Goal: Task Accomplishment & Management: Complete application form

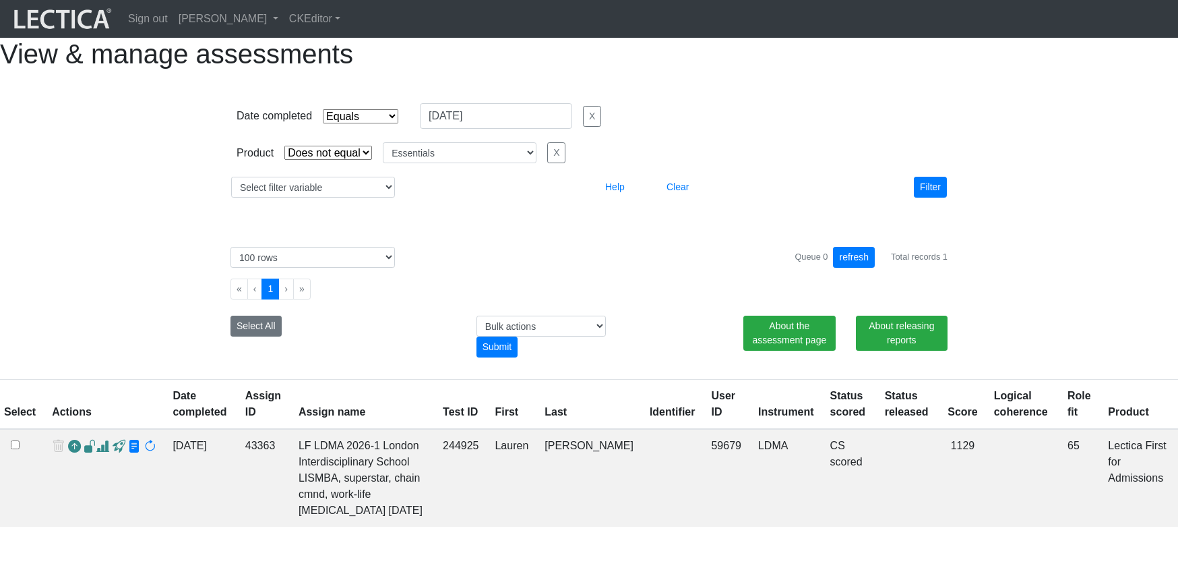
select select "contains"
select select "not_iexact"
select select "Essentials"
select select "100"
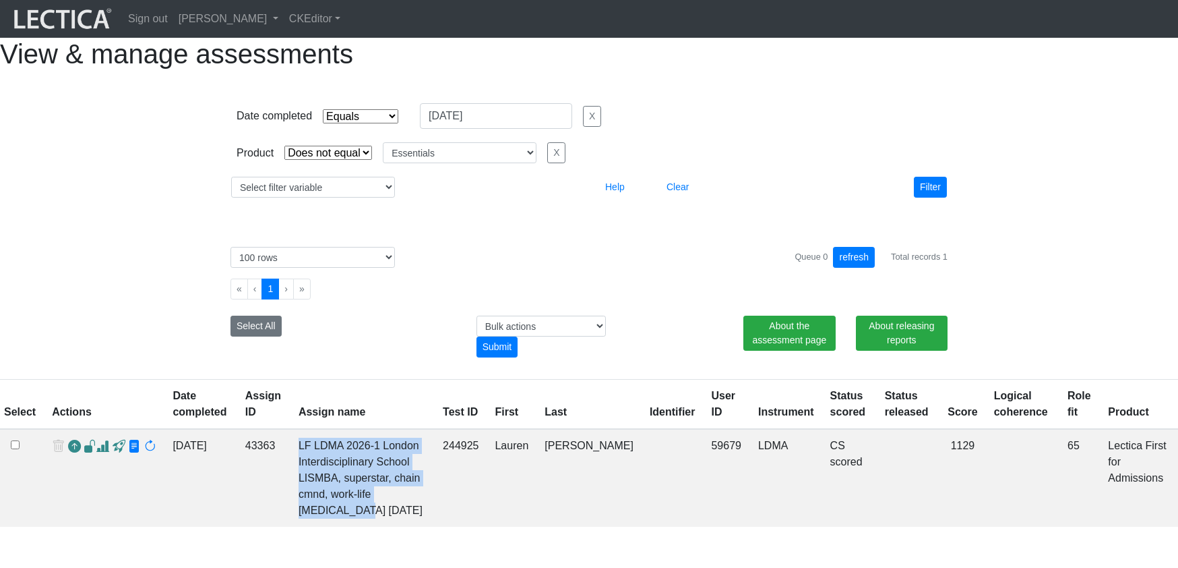
drag, startPoint x: 325, startPoint y: 524, endPoint x: 308, endPoint y: 469, distance: 57.1
click at [290, 473] on td "LF LDMA 2026-1 London Interdisciplinary School LISMBA, superstar, chain cmnd, w…" at bounding box center [362, 478] width 144 height 98
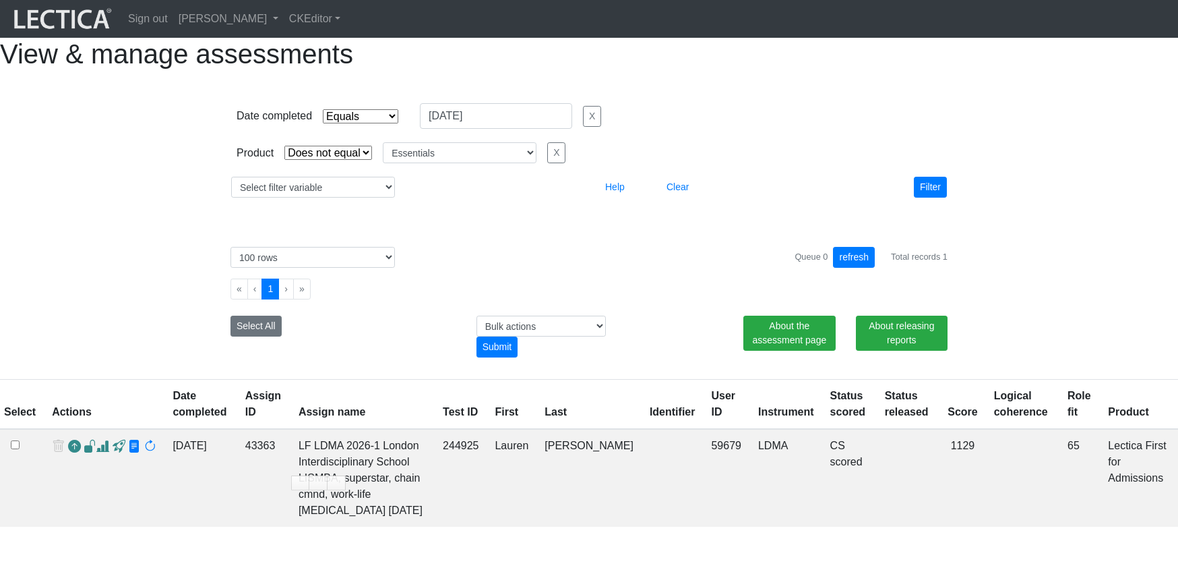
click at [371, 404] on div "View & manage assessments Date completed Select filter Equals Greater than Less…" at bounding box center [589, 282] width 1178 height 489
click at [927, 268] on div "Queue 0 refresh Total records 1" at bounding box center [871, 257] width 153 height 21
click at [648, 265] on div "Select # rows to display 10 rows 20 rows 50 rows 100 rows 200 rows 500 rows 100…" at bounding box center [589, 297] width 748 height 132
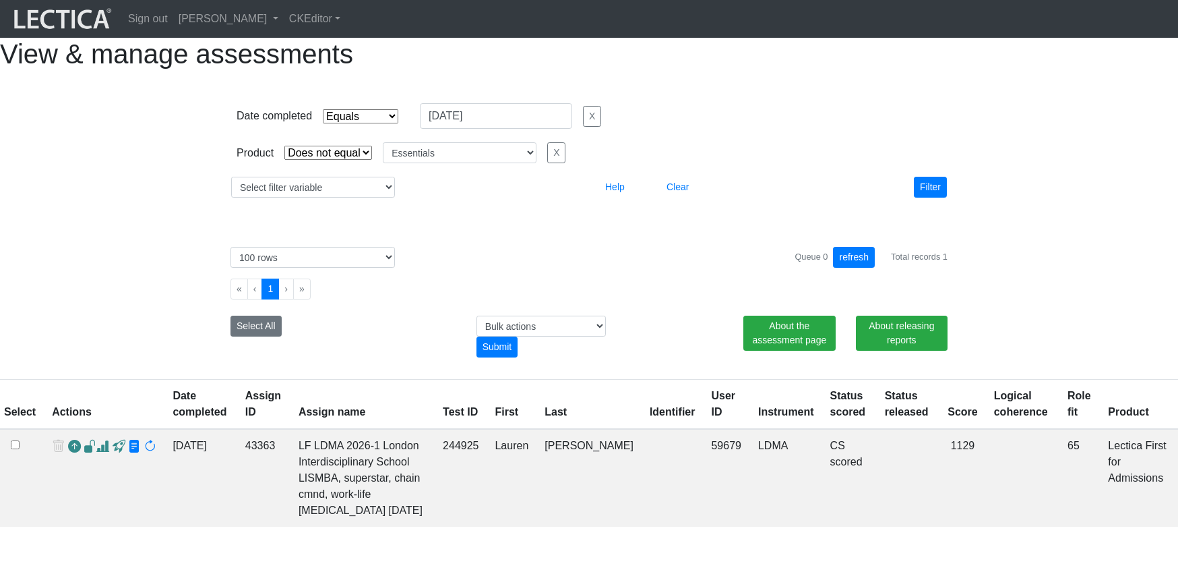
click at [402, 357] on div "Select All" at bounding box center [343, 336] width 246 height 42
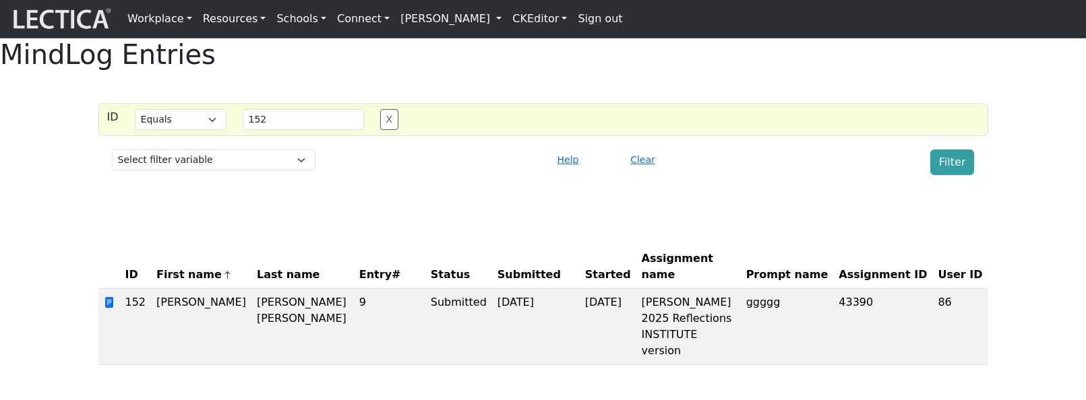
select select "equal"
click at [746, 118] on div "MindLog Entries ID Select filter Equals List Contains Greater than Less than Se…" at bounding box center [543, 207] width 1086 height 338
select select "equal"
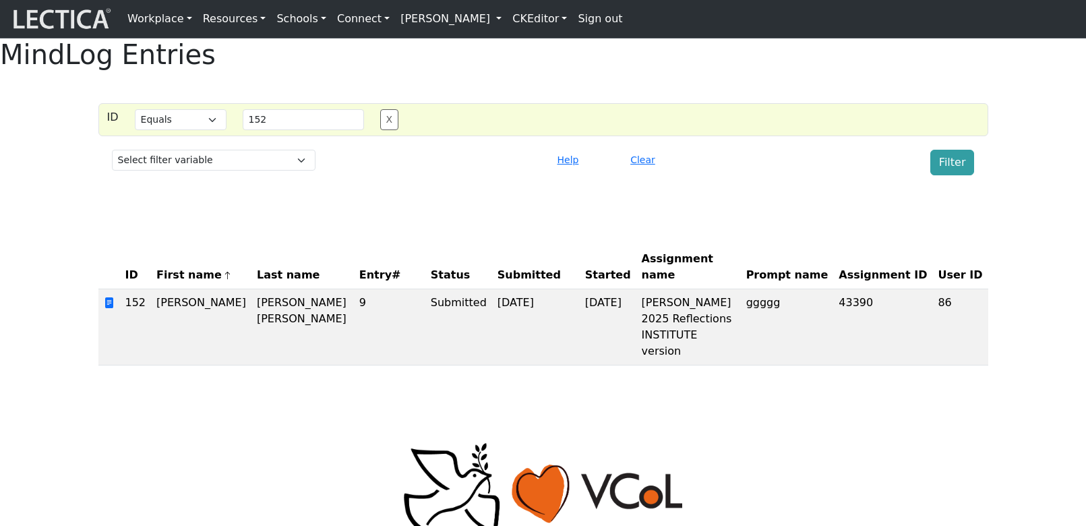
click at [458, 20] on link "[PERSON_NAME]" at bounding box center [451, 18] width 112 height 27
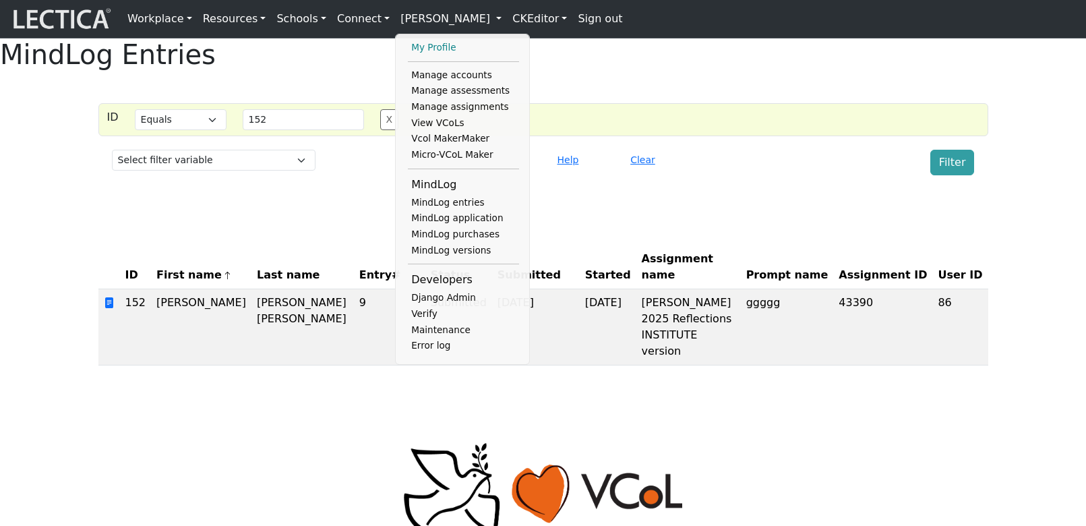
click at [410, 50] on link "My Profile" at bounding box center [463, 48] width 111 height 16
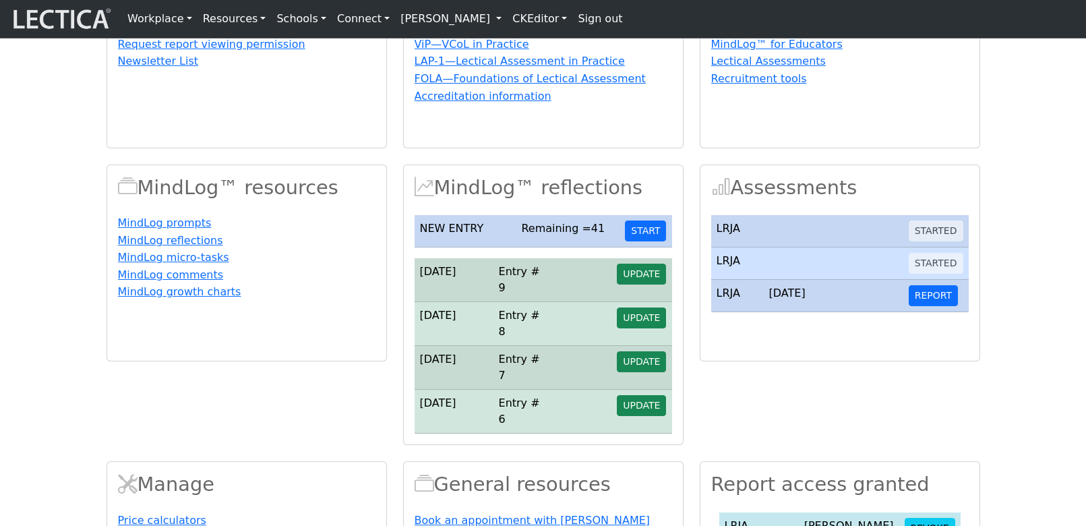
scroll to position [158, 0]
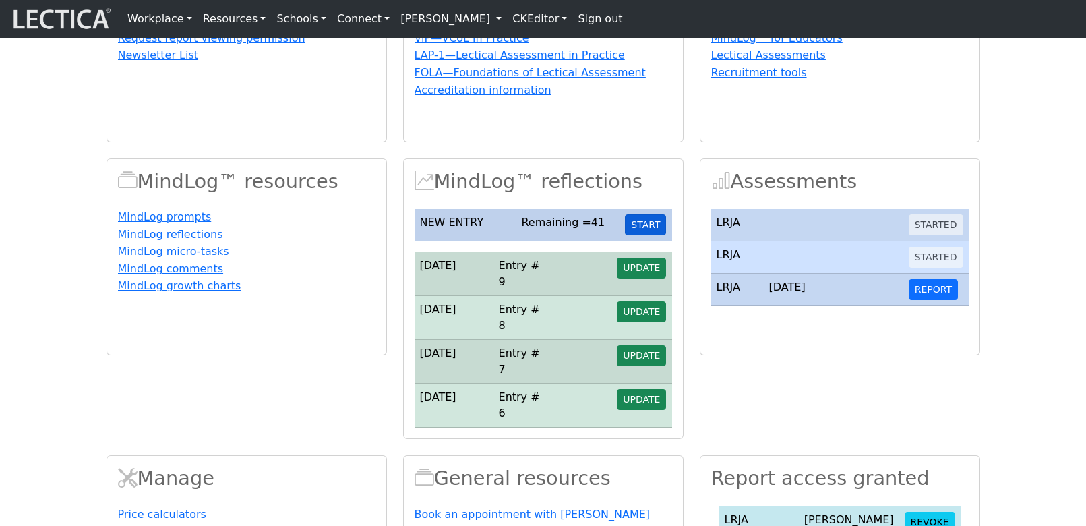
click at [646, 235] on button "START" at bounding box center [645, 224] width 41 height 21
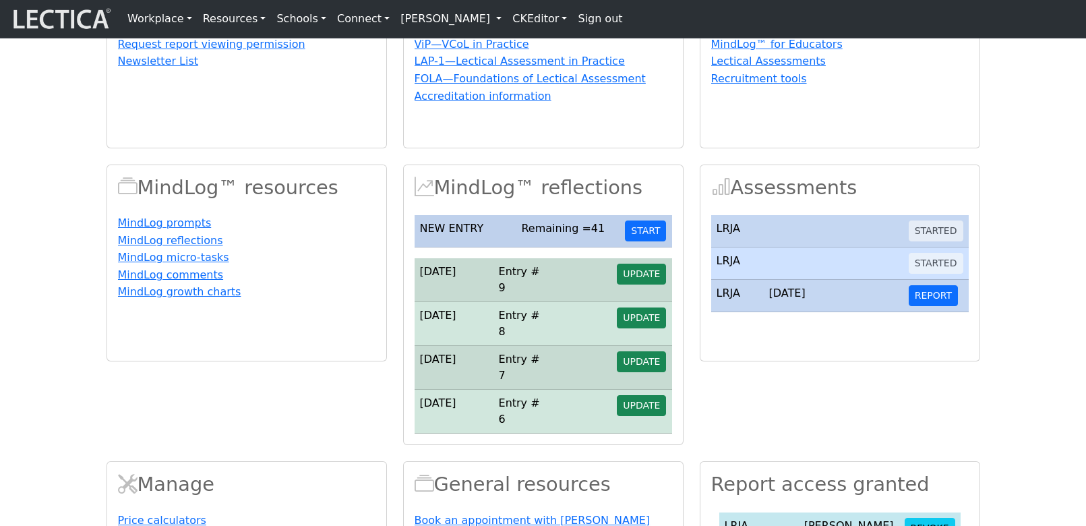
scroll to position [152, 0]
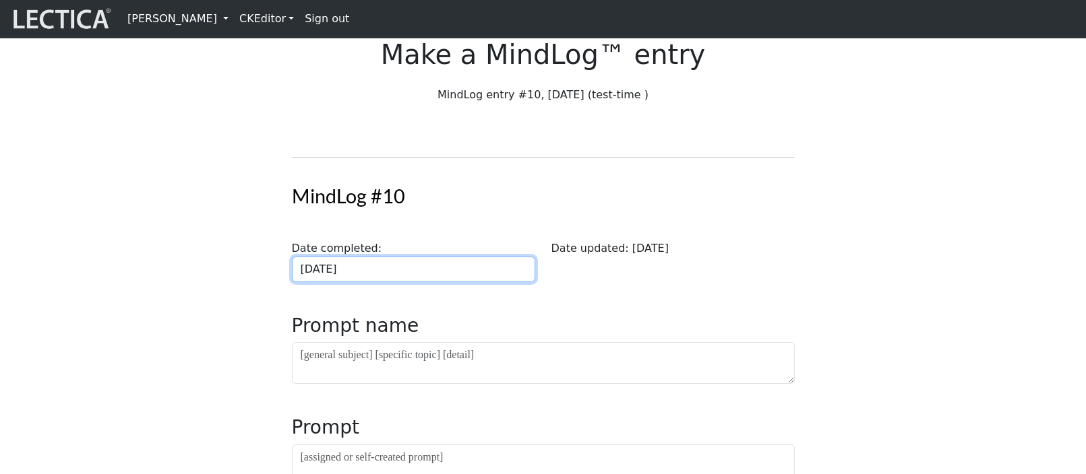
click at [376, 282] on input "[DATE]" at bounding box center [413, 270] width 243 height 26
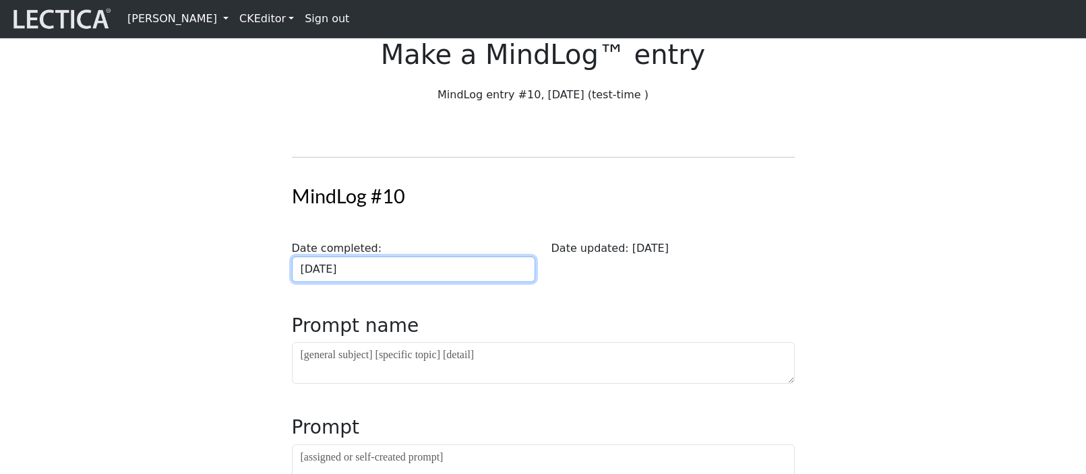
click at [372, 282] on input "[DATE]" at bounding box center [413, 270] width 243 height 26
click at [0, 0] on td "2" at bounding box center [0, 0] width 0 height 0
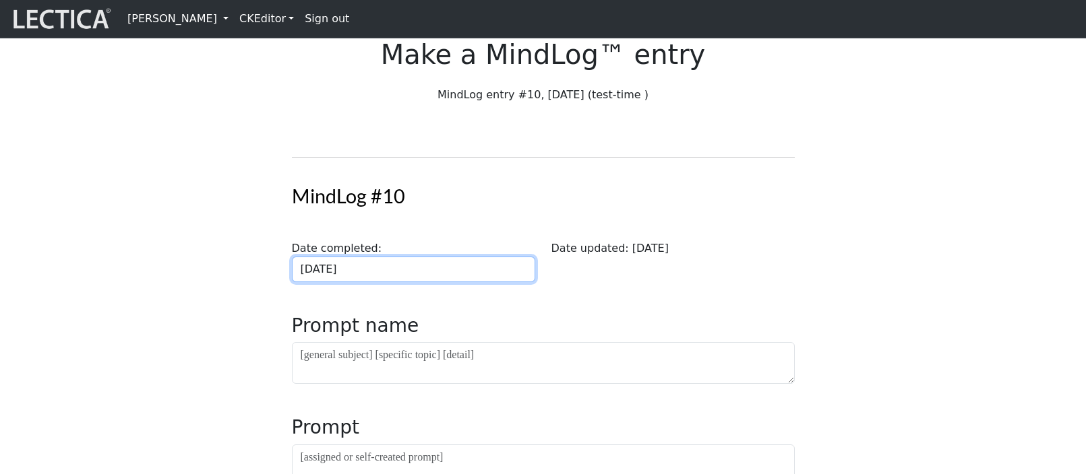
click at [408, 282] on input "2025-09-02" at bounding box center [413, 270] width 243 height 26
click at [0, 0] on td "1" at bounding box center [0, 0] width 0 height 0
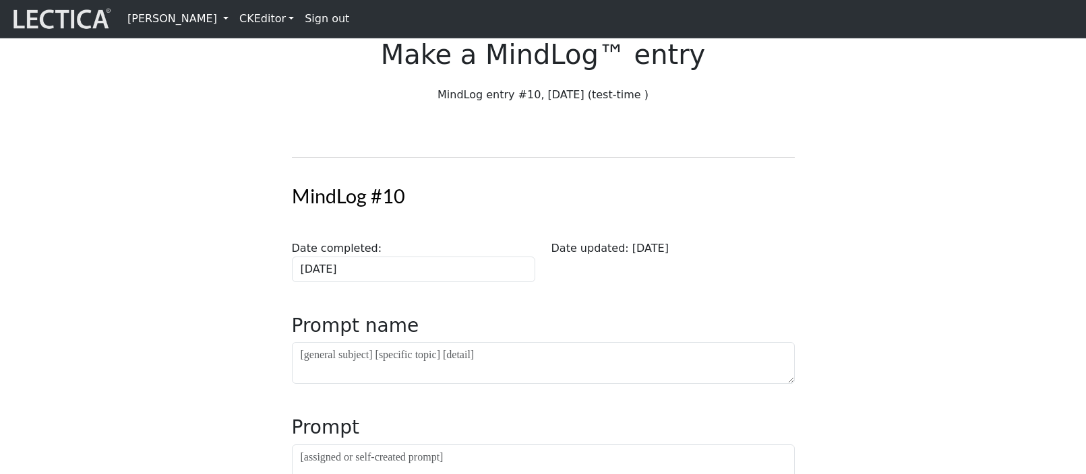
click at [764, 114] on div "MindLog entry #10, 2025-09-01 (test-time )" at bounding box center [543, 100] width 519 height 27
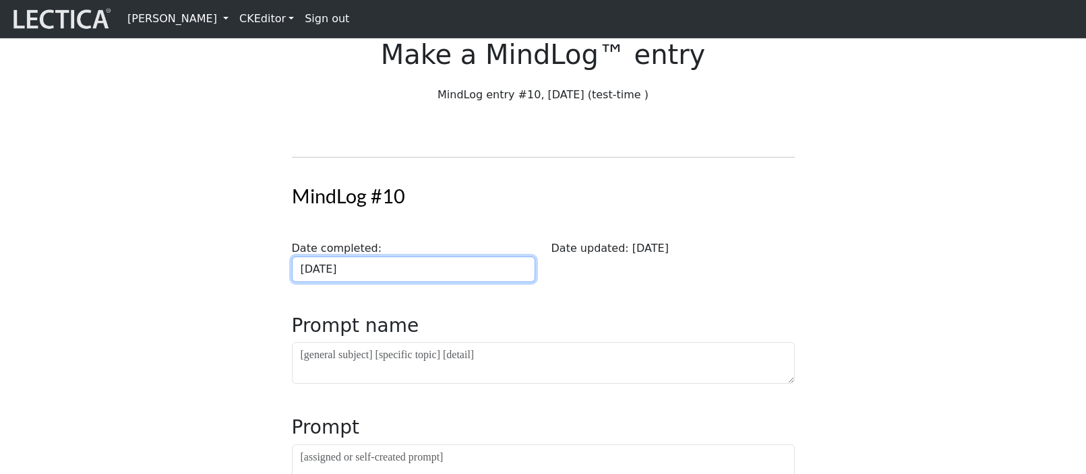
click at [379, 282] on input "2025-09-01" at bounding box center [413, 270] width 243 height 26
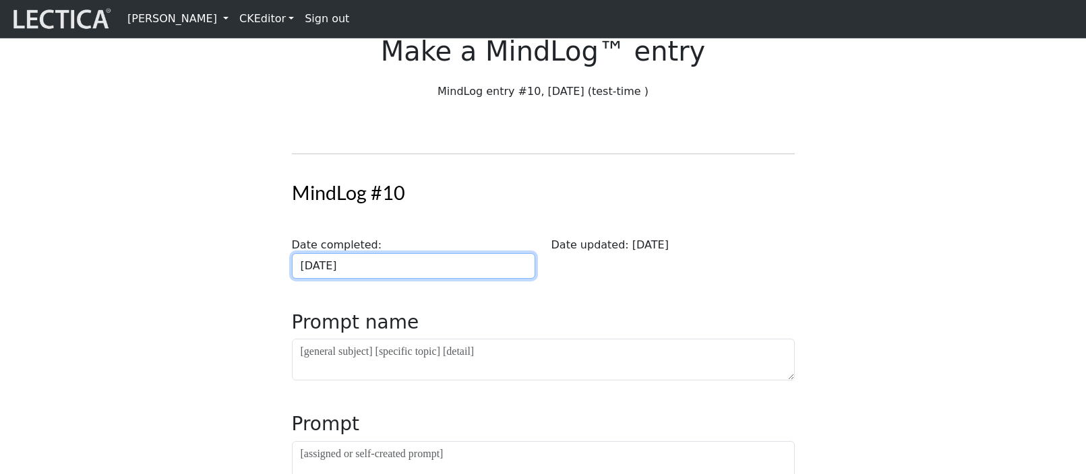
click at [374, 279] on input "2025-09-01" at bounding box center [413, 266] width 243 height 26
click at [0, 0] on td "2" at bounding box center [0, 0] width 0 height 0
type input "2025-09-02"
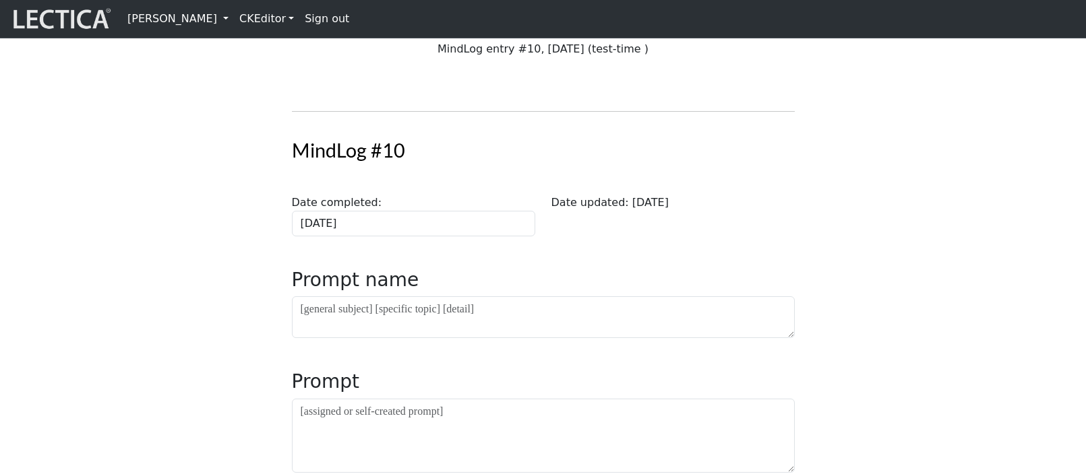
scroll to position [127, 0]
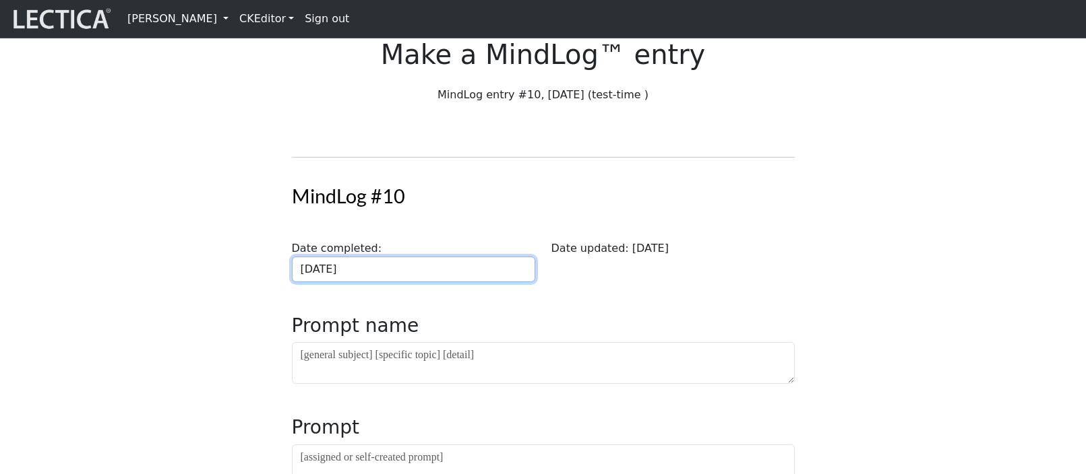
click at [361, 282] on input "[DATE]" at bounding box center [413, 270] width 243 height 26
click at [0, 0] on td "9" at bounding box center [0, 0] width 0 height 0
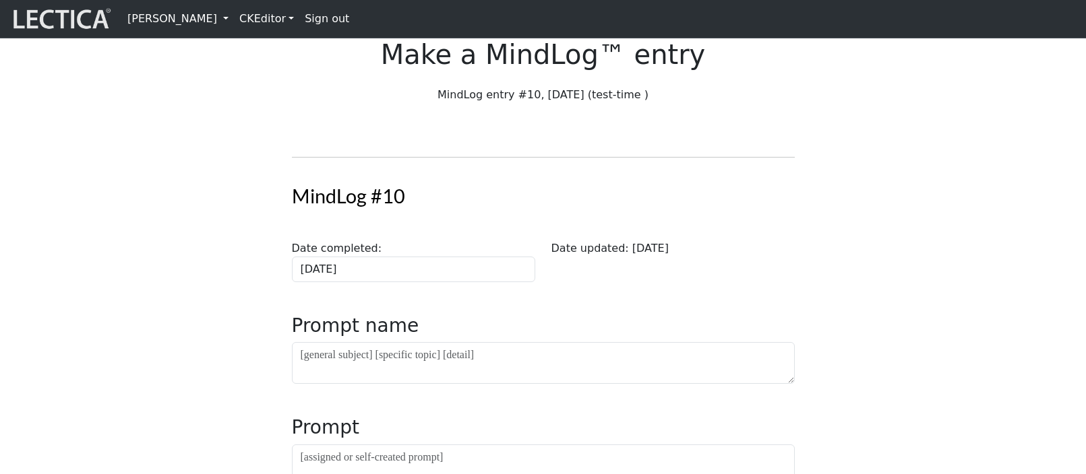
type input "[DATE]"
click at [231, 114] on div "MindLog entry #10, [DATE] (test-time )" at bounding box center [543, 100] width 890 height 27
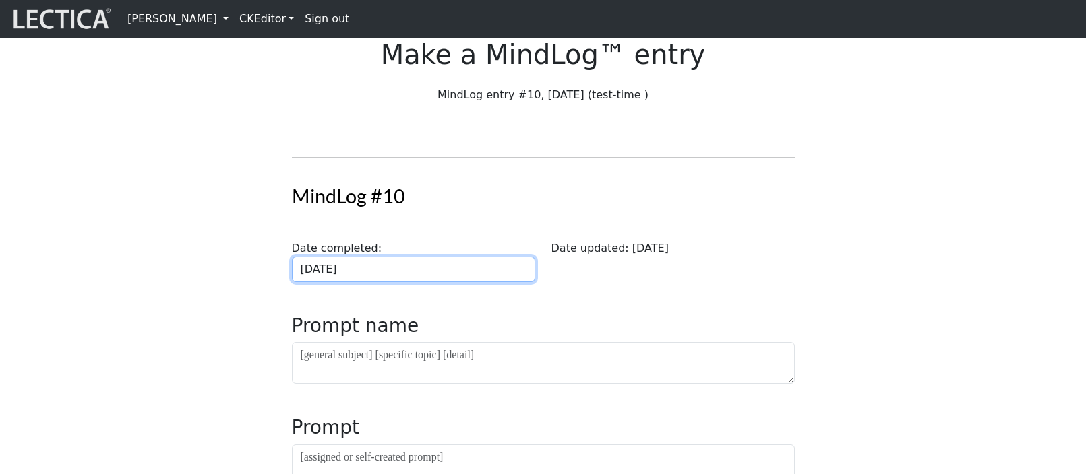
click at [385, 282] on input "2025-09-09" at bounding box center [413, 270] width 243 height 26
click at [0, 0] on td "8" at bounding box center [0, 0] width 0 height 0
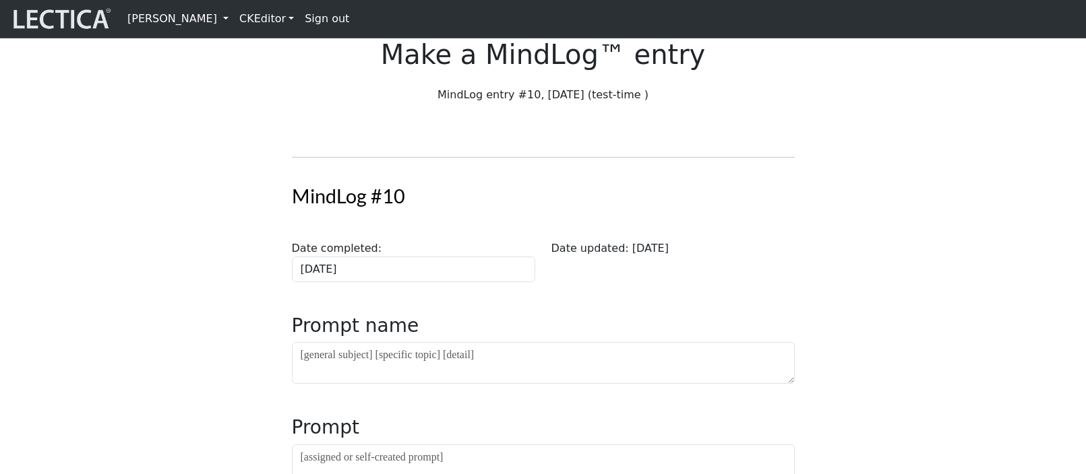
type input "2025-09-08"
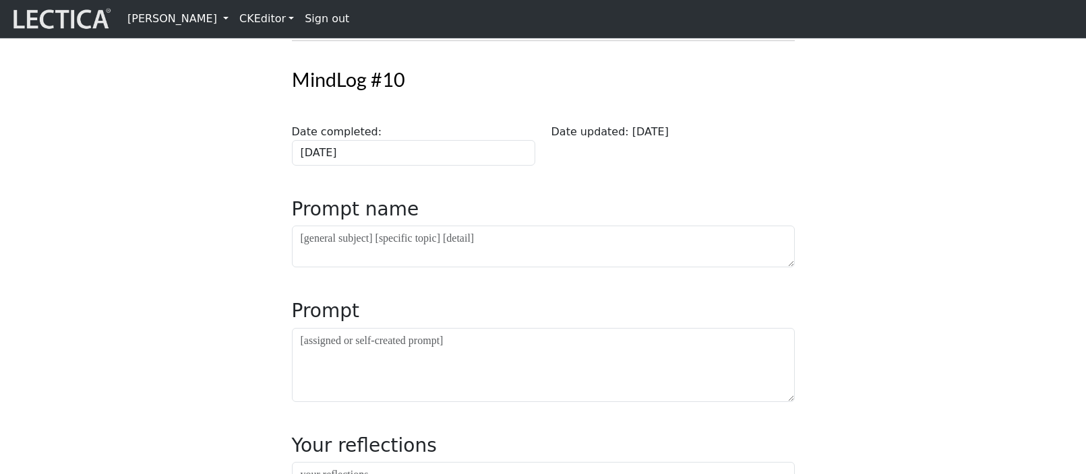
scroll to position [169, 0]
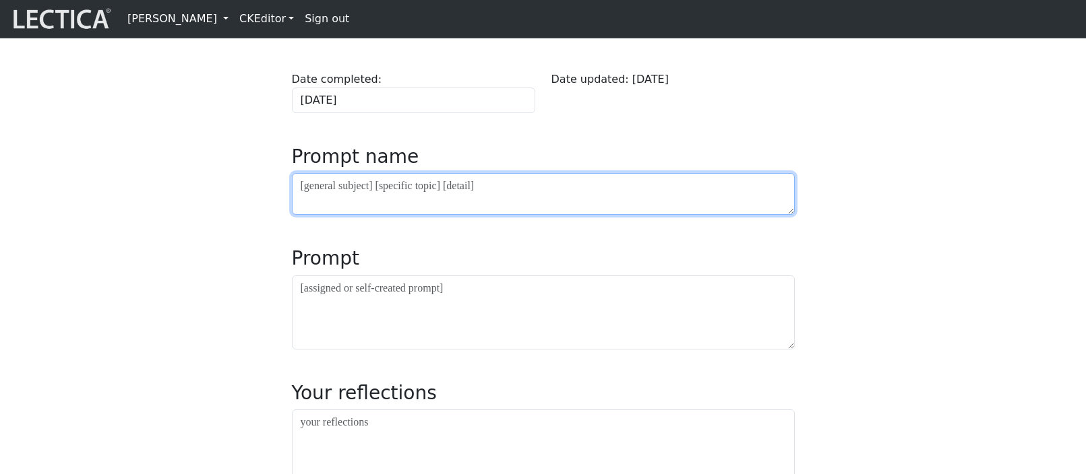
click at [330, 215] on textarea at bounding box center [543, 194] width 503 height 42
type textarea "asdf"
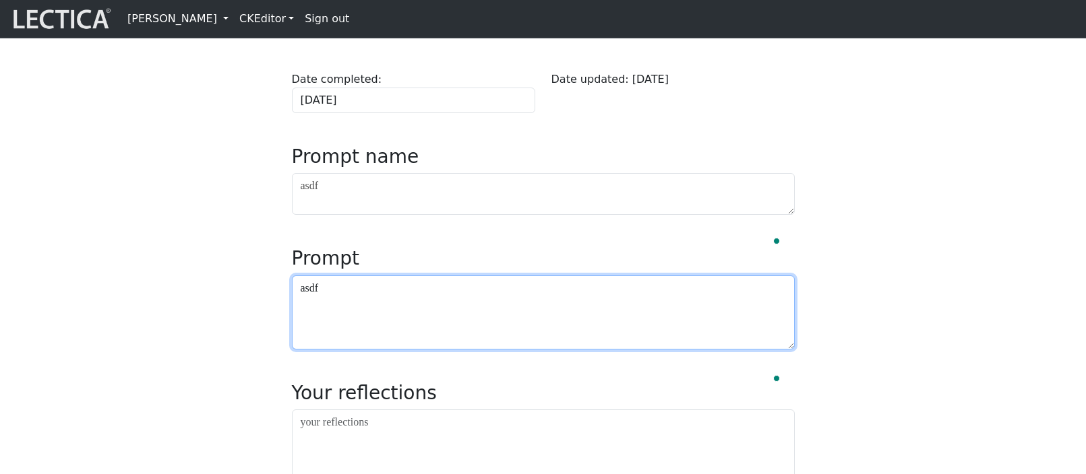
type textarea "asdf"
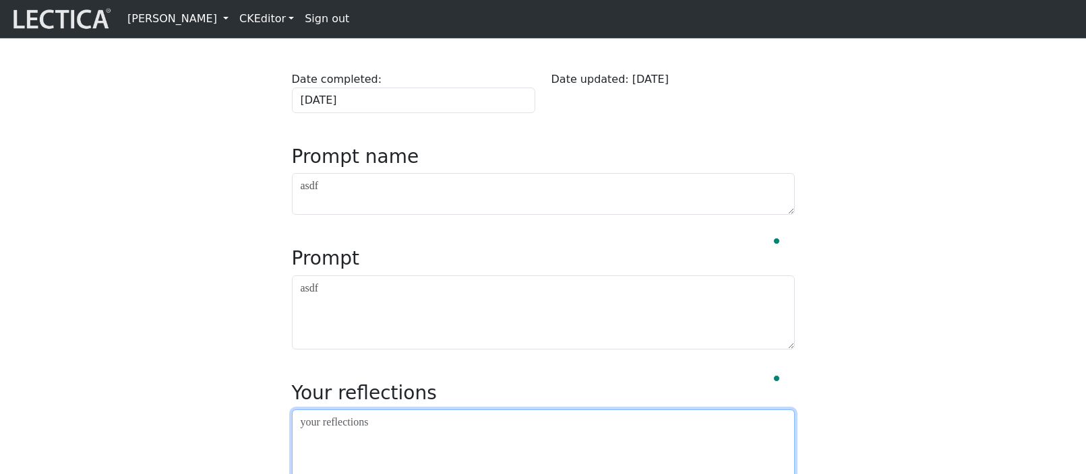
scroll to position [171, 0]
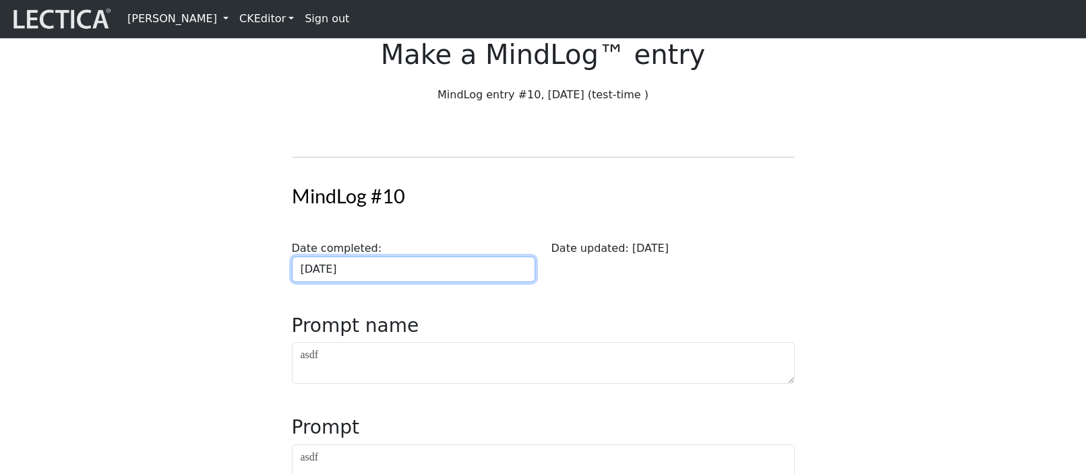
click at [384, 282] on input "2025-09-08" at bounding box center [413, 270] width 243 height 26
click at [0, 0] on td "3" at bounding box center [0, 0] width 0 height 0
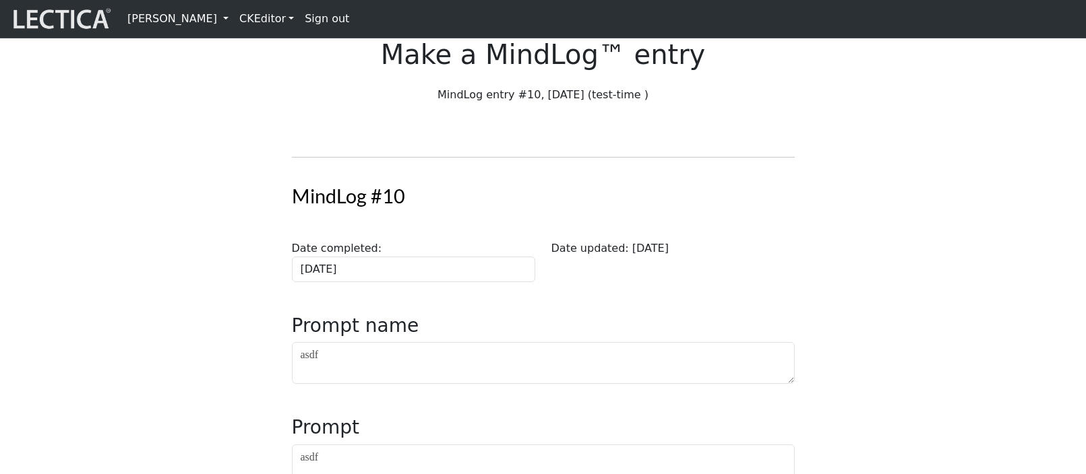
type input "2025-09-03"
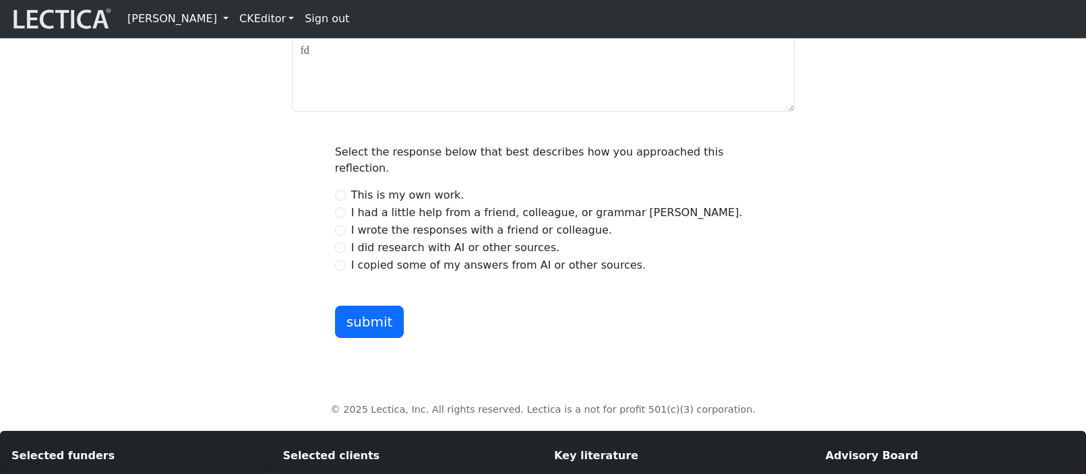
scroll to position [772, 0]
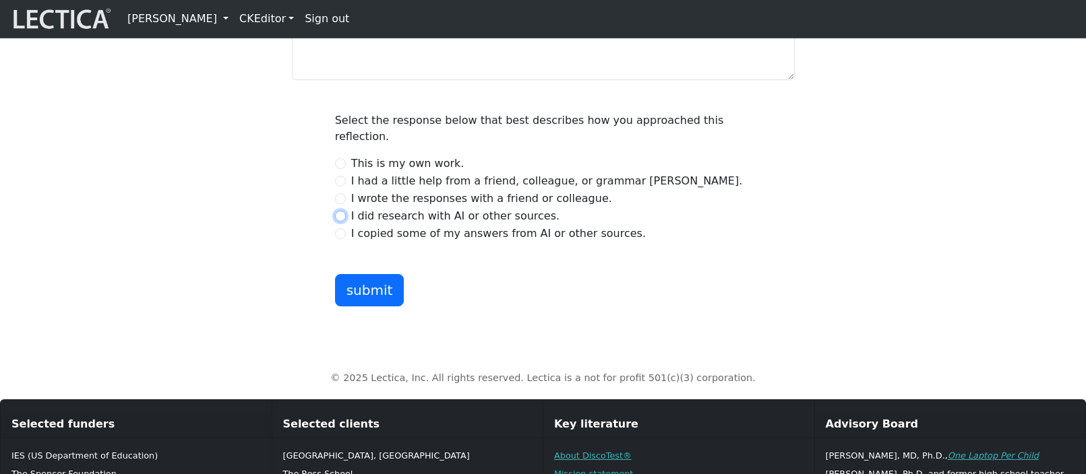
click at [343, 222] on input "I did research with AI or other sources." at bounding box center [340, 216] width 11 height 11
radio input "true"
click at [366, 307] on button "submit" at bounding box center [369, 290] width 69 height 32
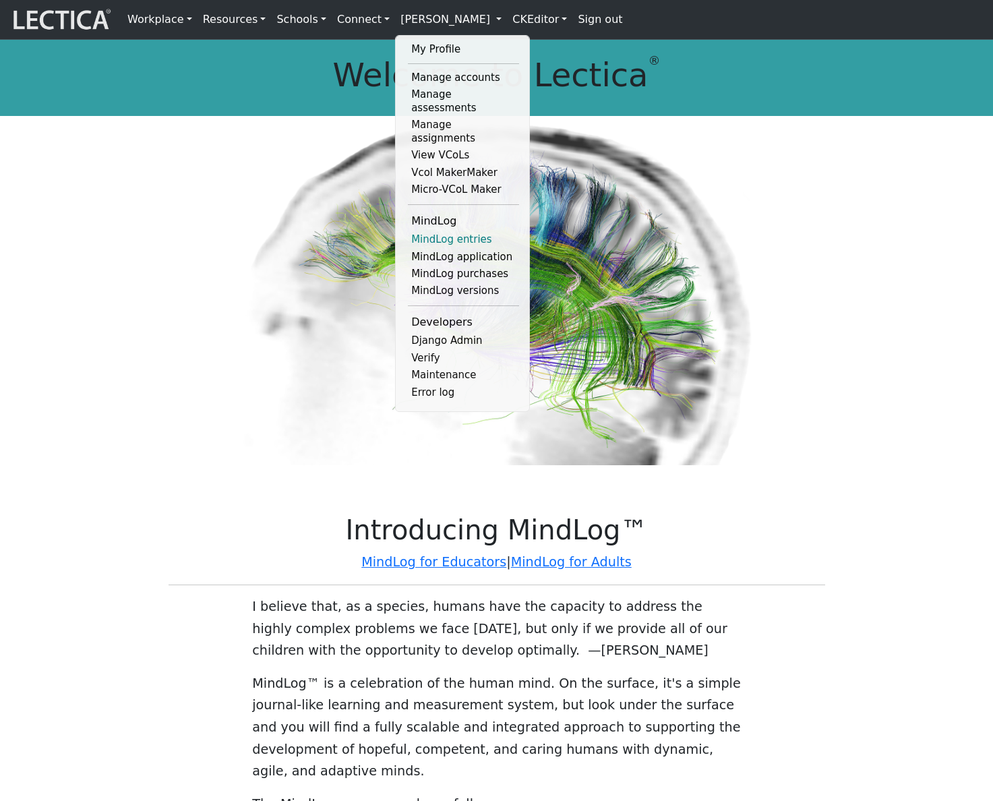
click at [450, 231] on link "MindLog entries" at bounding box center [463, 239] width 111 height 17
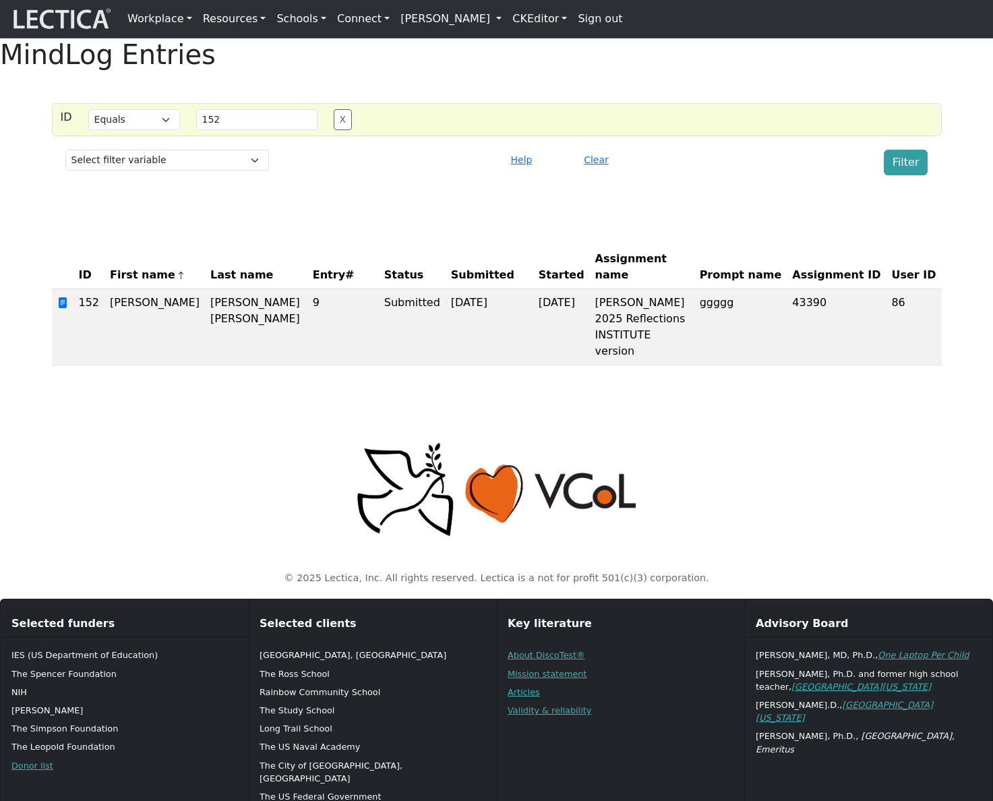
select select "equal"
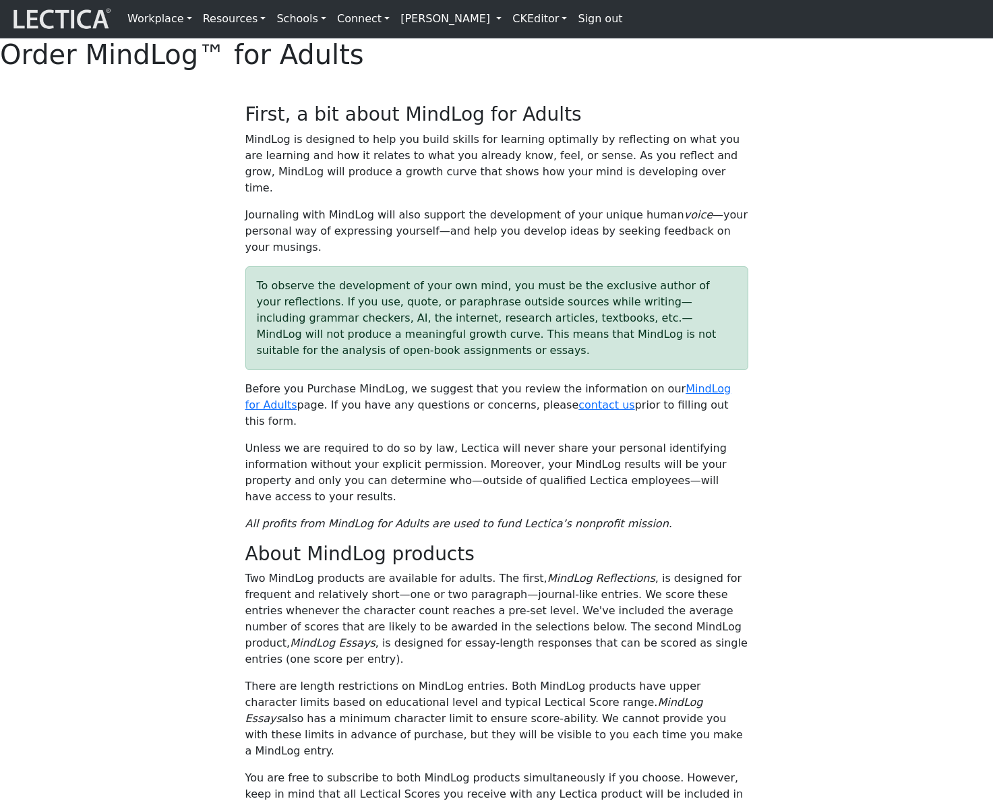
select select "1985"
select select "02"
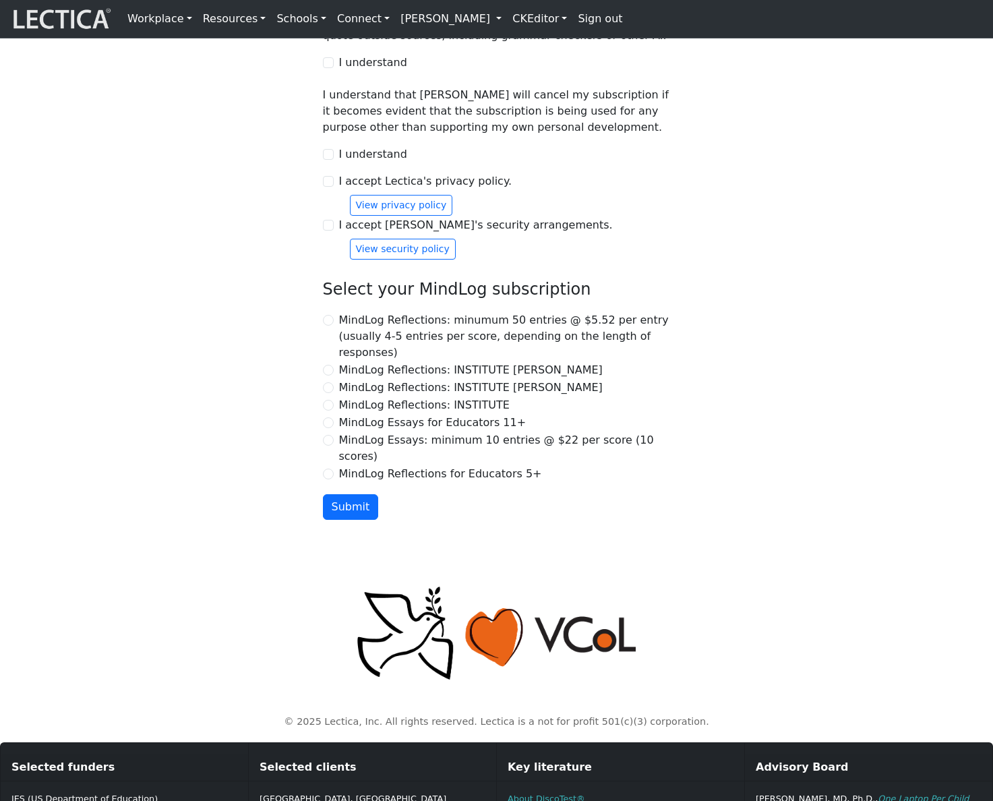
scroll to position [1238, 0]
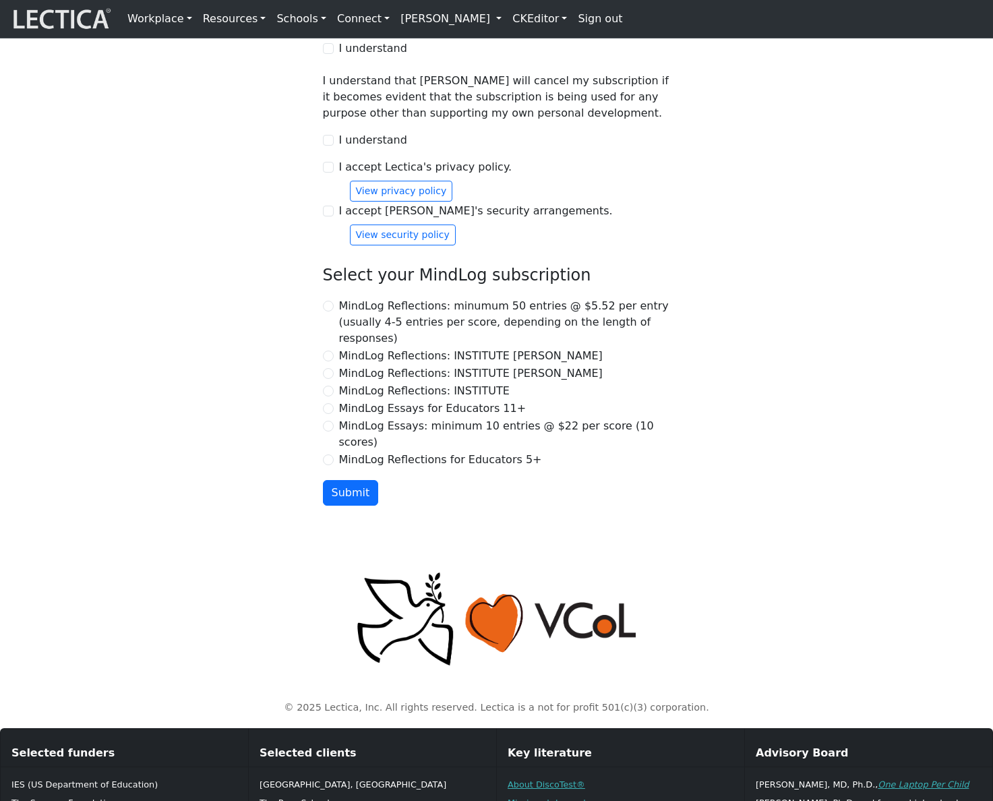
click at [470, 20] on link "[PERSON_NAME]" at bounding box center [451, 18] width 112 height 27
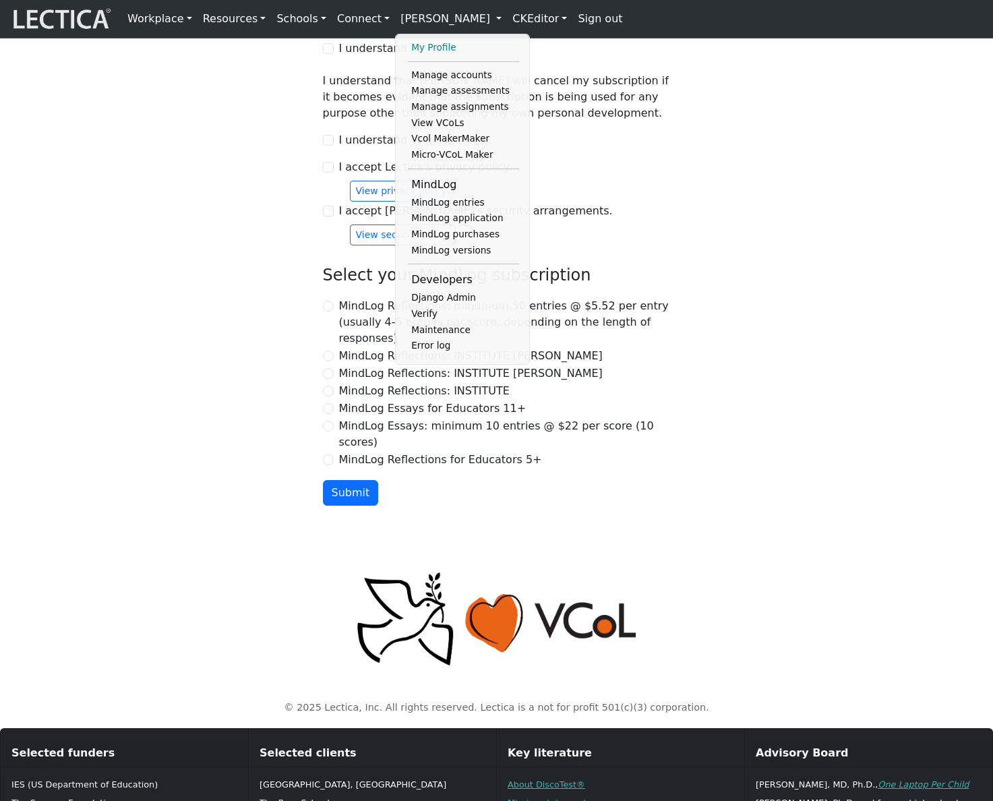
click at [419, 51] on link "My Profile" at bounding box center [463, 48] width 111 height 16
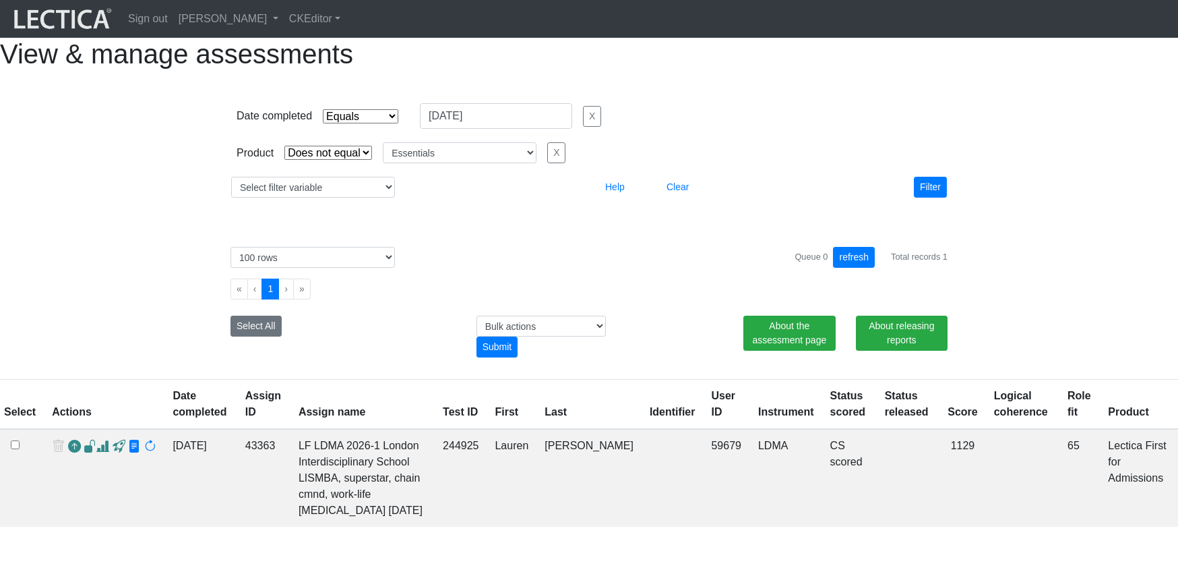
select select "contains"
select select "not_iexact"
select select "Essentials"
select select "100"
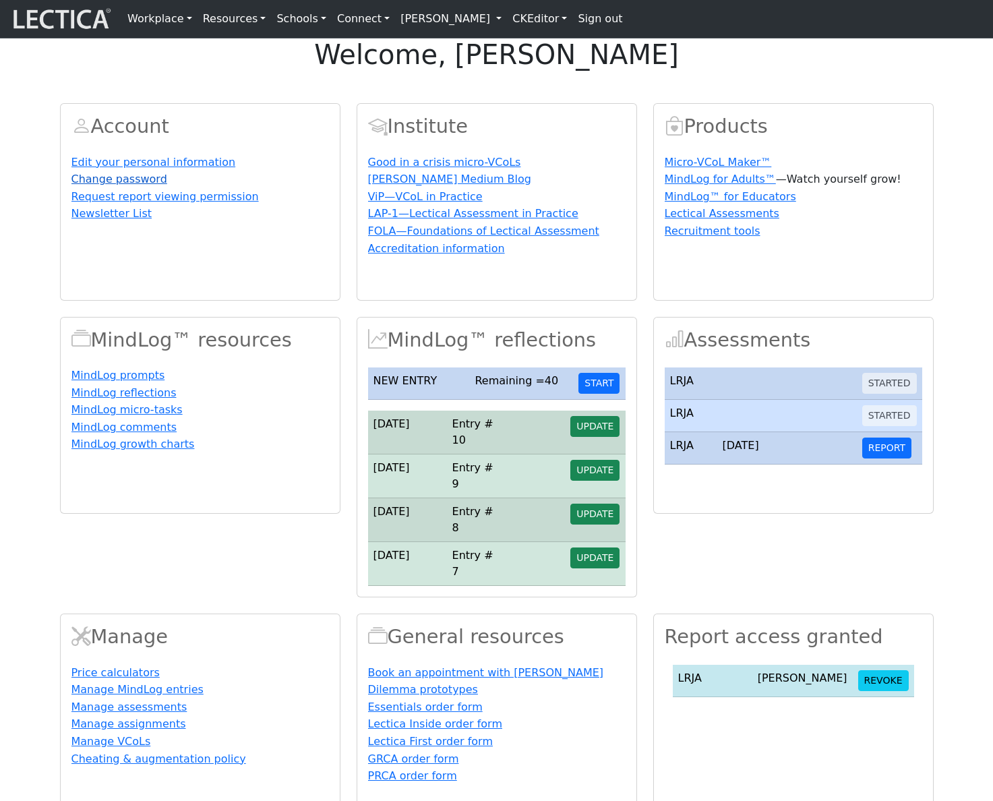
click at [128, 185] on link "Change password" at bounding box center [119, 179] width 96 height 13
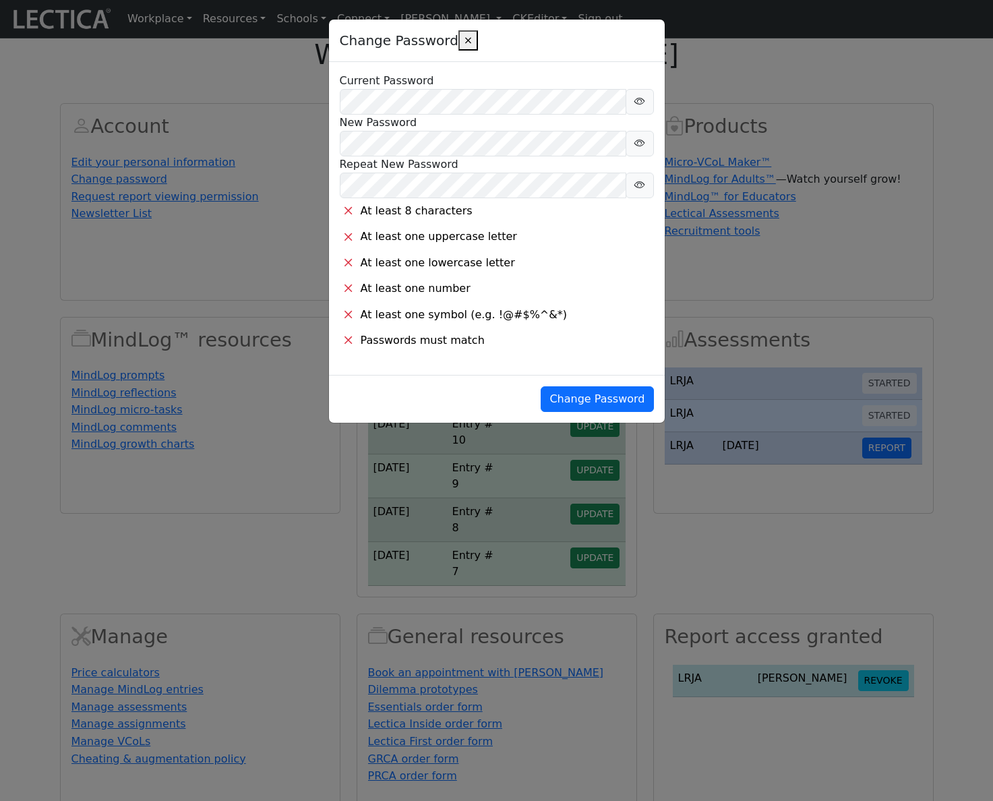
click at [830, 360] on div "Change Password × Current Password New Password Repeat New Password At least 8 …" at bounding box center [496, 400] width 993 height 801
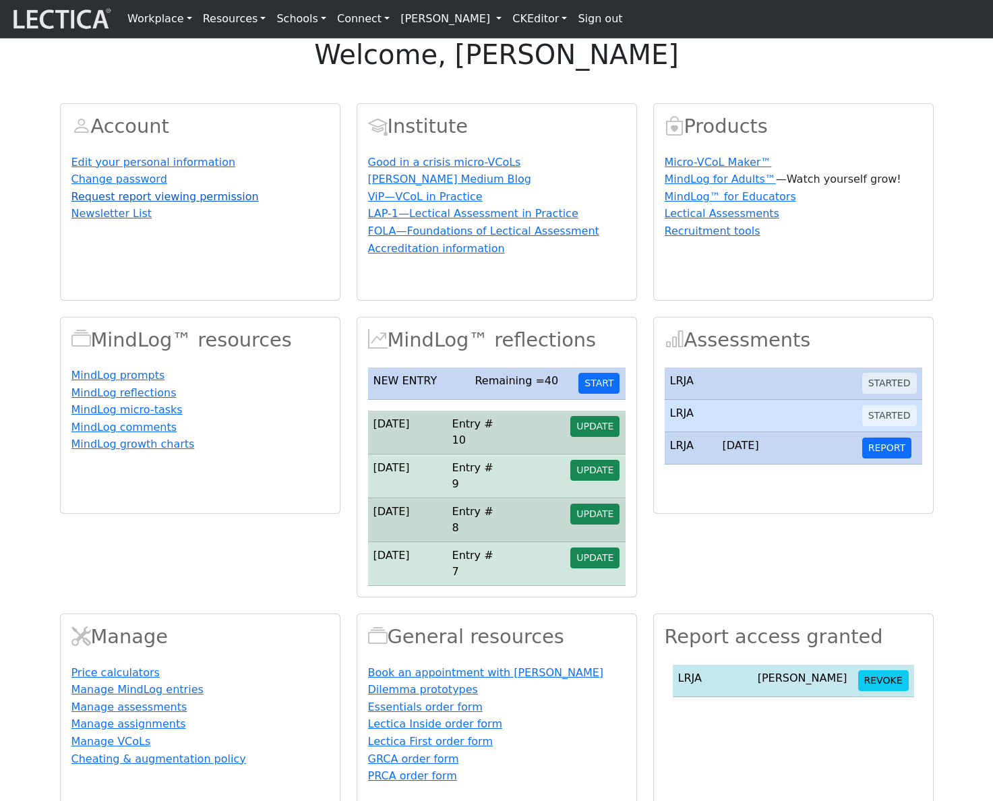
click at [212, 203] on link "Request report viewing permission" at bounding box center [164, 196] width 187 height 13
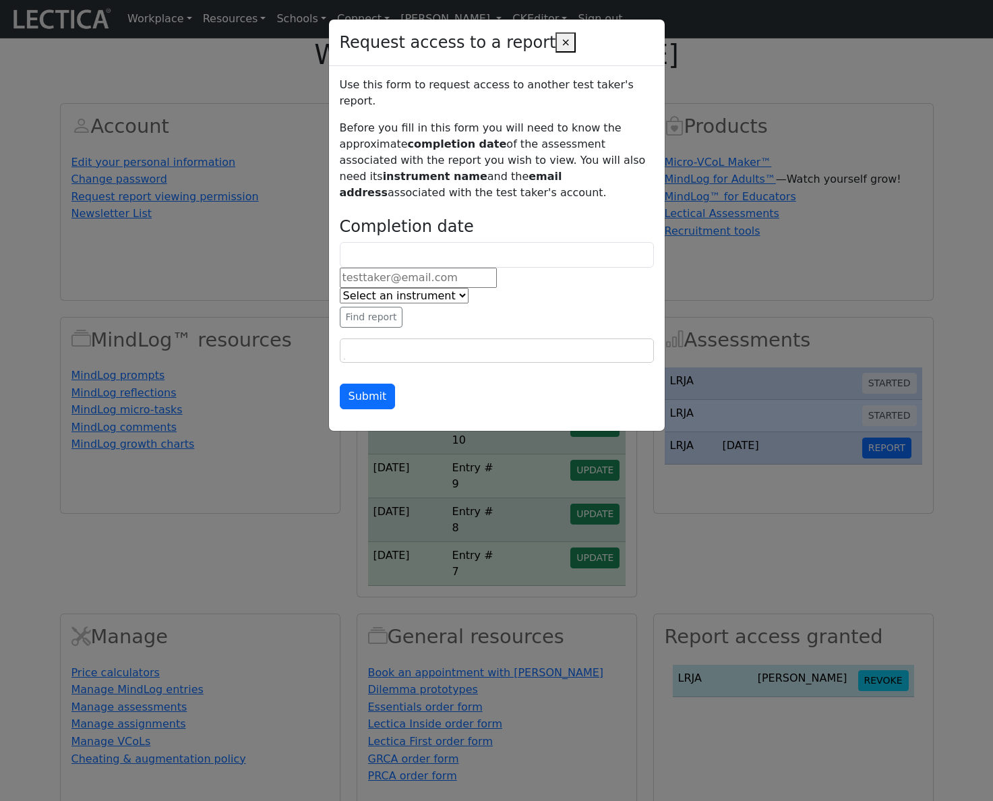
click at [841, 123] on div "Request access to a report × Use this form to request access to another test ta…" at bounding box center [496, 400] width 993 height 801
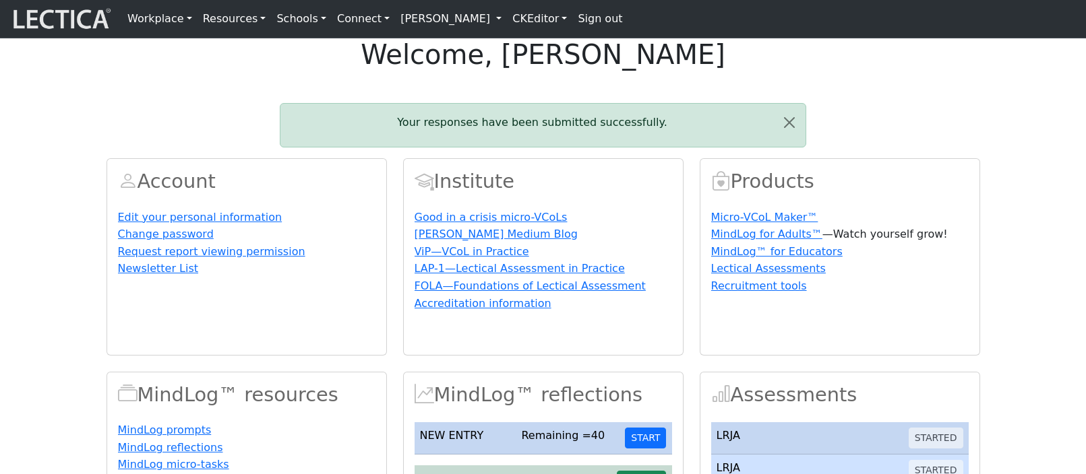
click at [472, 23] on link "[PERSON_NAME]" at bounding box center [451, 18] width 112 height 27
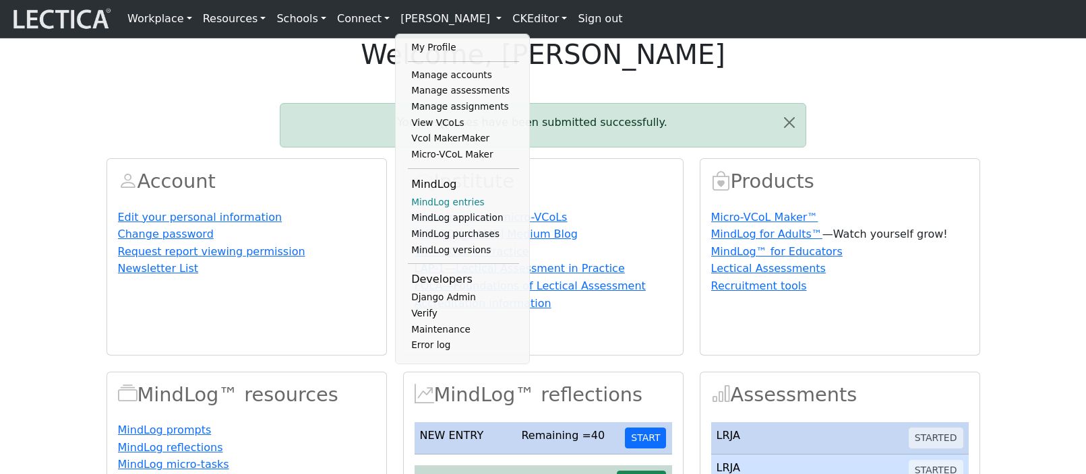
click at [437, 211] on link "MindLog entries" at bounding box center [463, 203] width 111 height 16
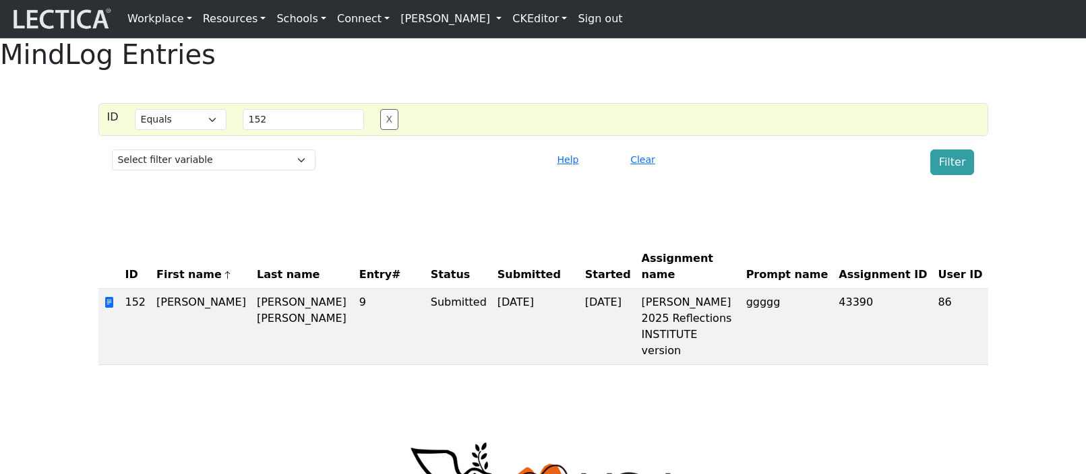
select select "equal"
click at [646, 171] on button "Clear" at bounding box center [642, 160] width 37 height 21
